Goal: Navigation & Orientation: Find specific page/section

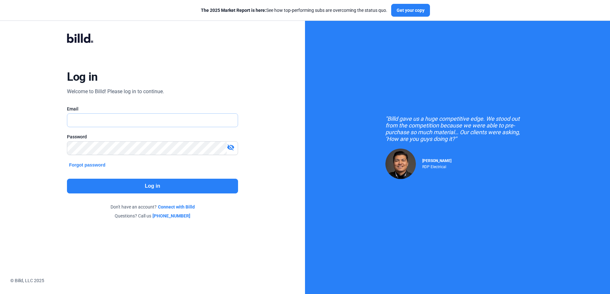
click at [97, 122] on input "text" at bounding box center [152, 120] width 170 height 13
type input "[EMAIL_ADDRESS][DOMAIN_NAME]"
